Goal: Transaction & Acquisition: Book appointment/travel/reservation

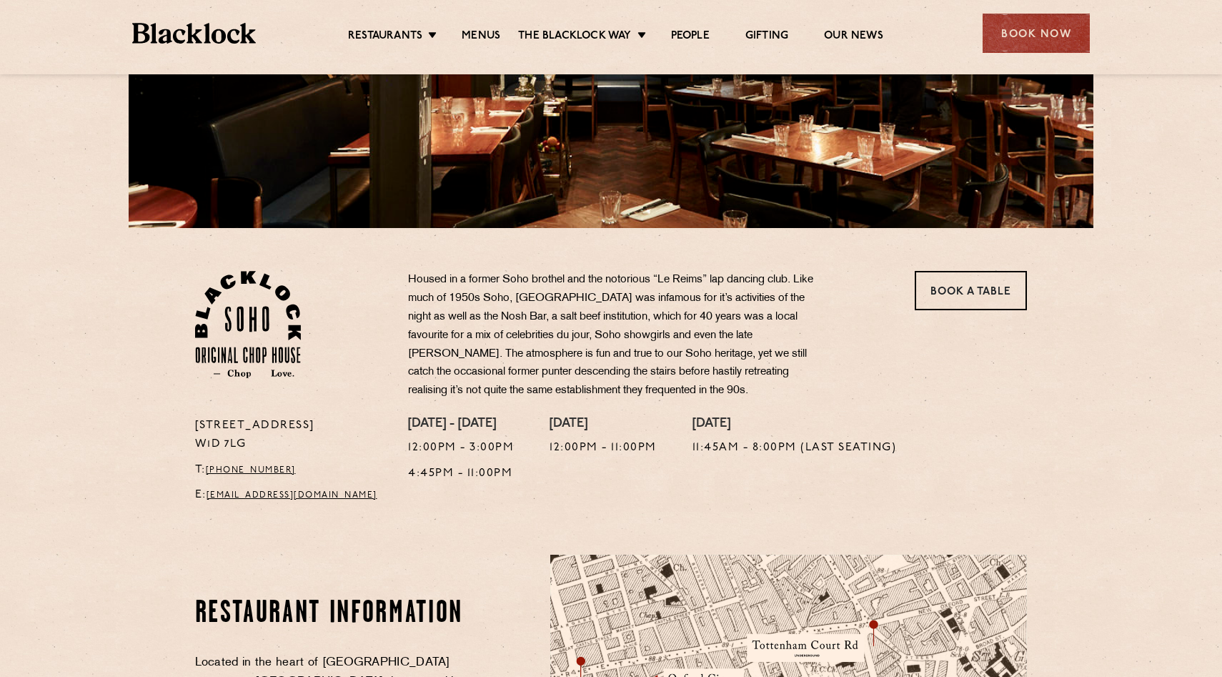
scroll to position [264, 0]
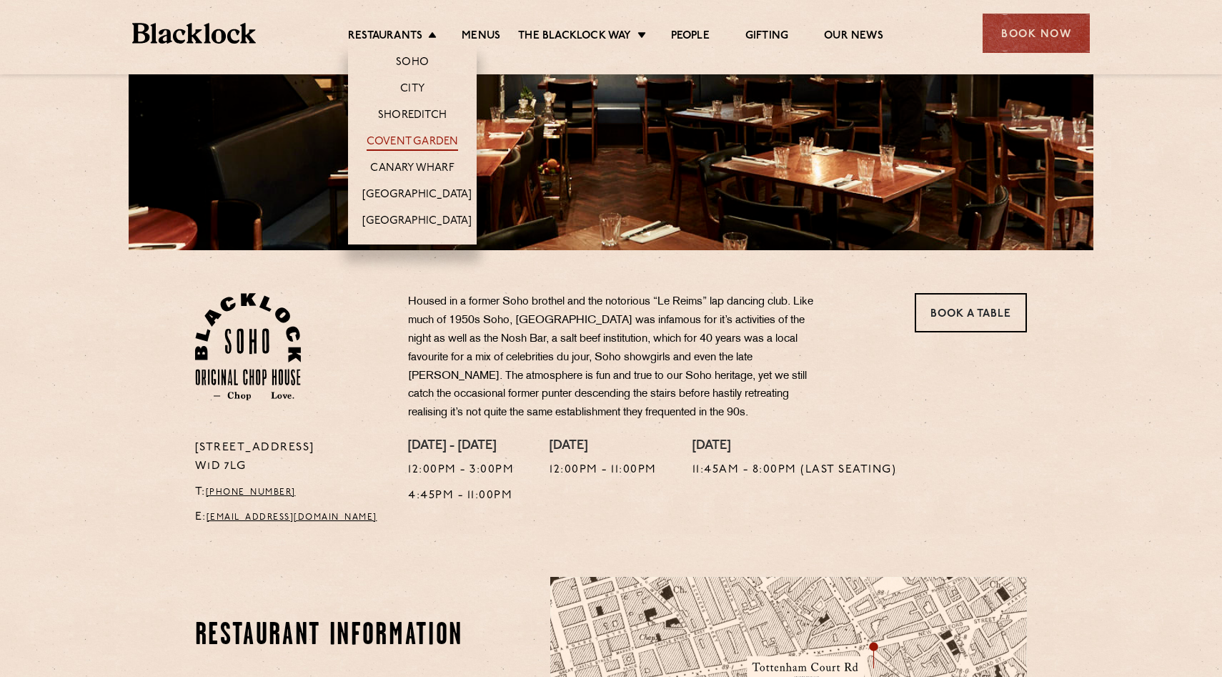
click at [426, 144] on link "Covent Garden" at bounding box center [413, 143] width 92 height 16
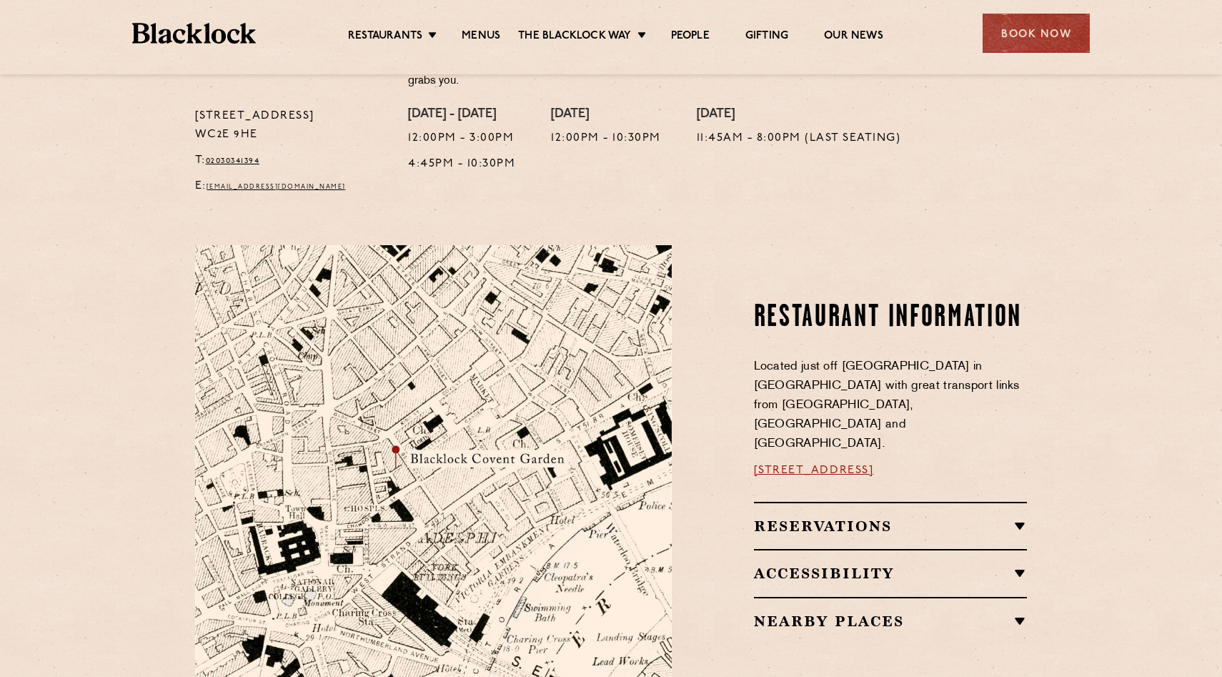
scroll to position [621, 0]
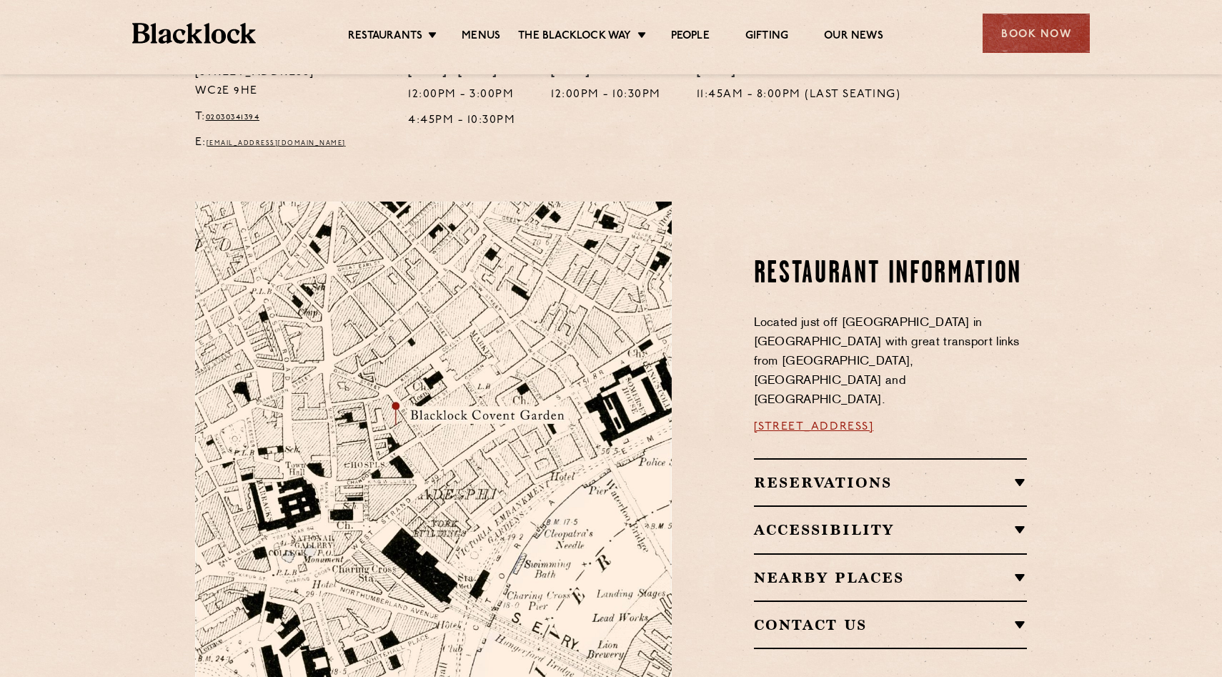
click at [918, 474] on h2 "Reservations" at bounding box center [891, 482] width 274 height 17
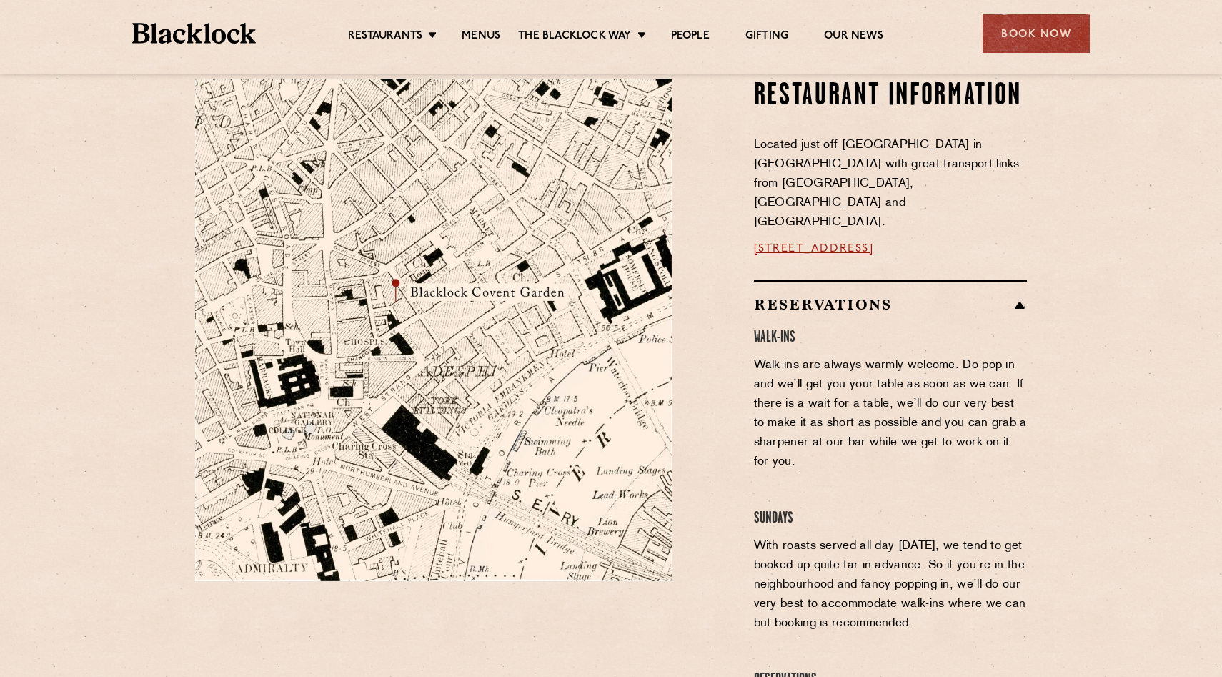
scroll to position [422, 0]
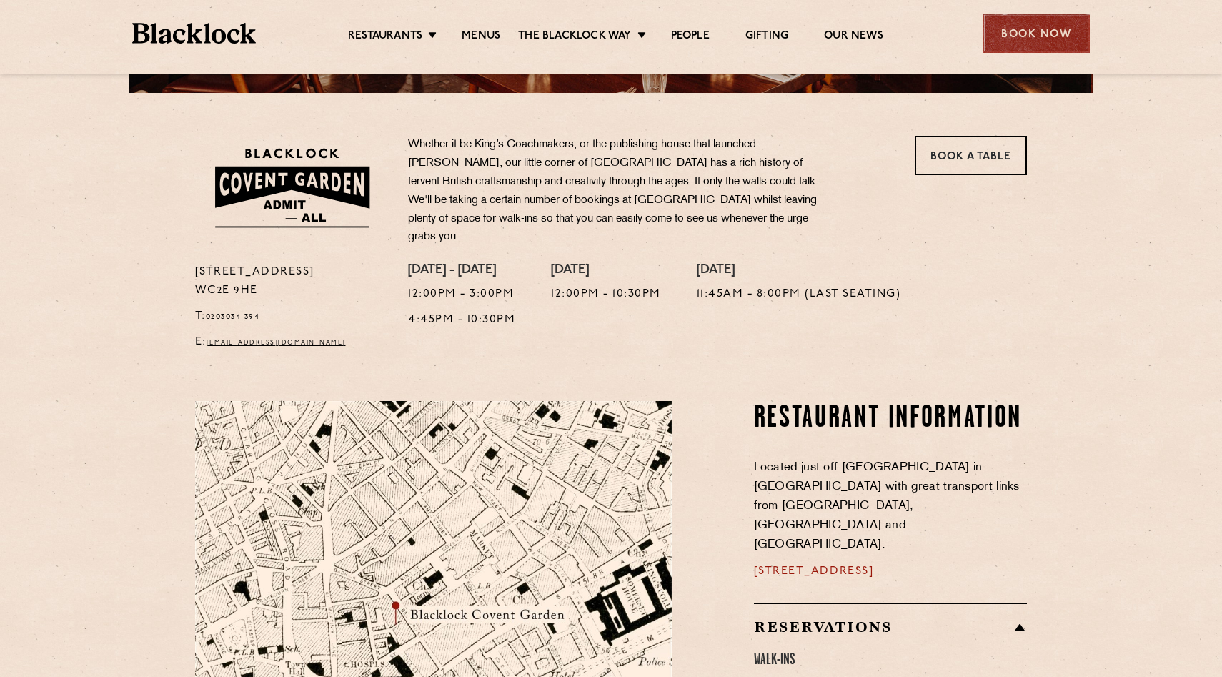
click at [1030, 35] on div "Book Now" at bounding box center [1036, 33] width 107 height 39
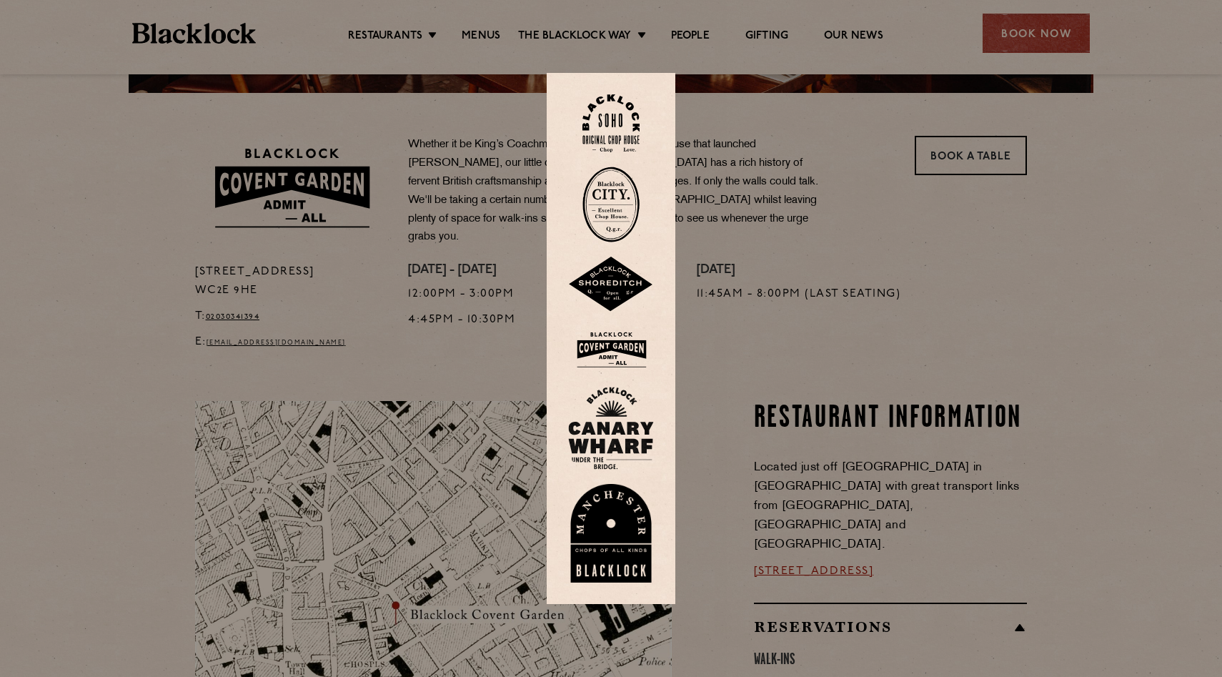
click at [611, 352] on img at bounding box center [611, 350] width 86 height 46
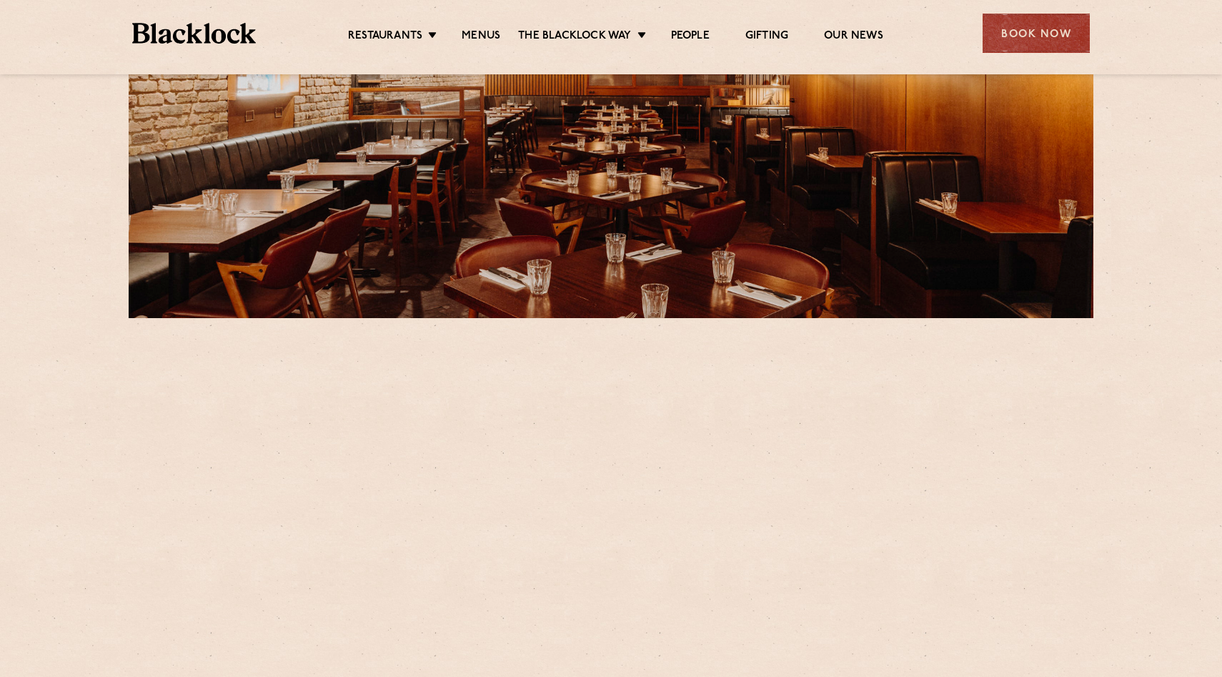
scroll to position [289, 0]
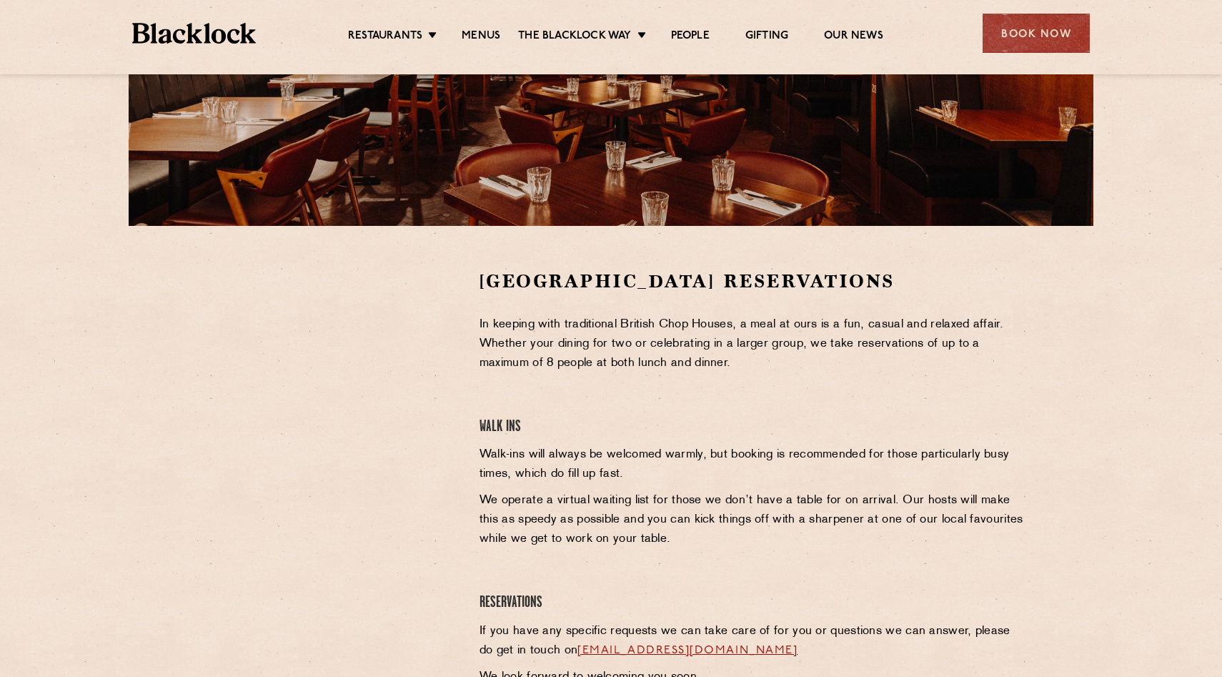
click at [165, 340] on section "Covent Garden Reservations In keeping with traditional British Chop Houses, a m…" at bounding box center [611, 481] width 1222 height 511
